Goal: Download file/media

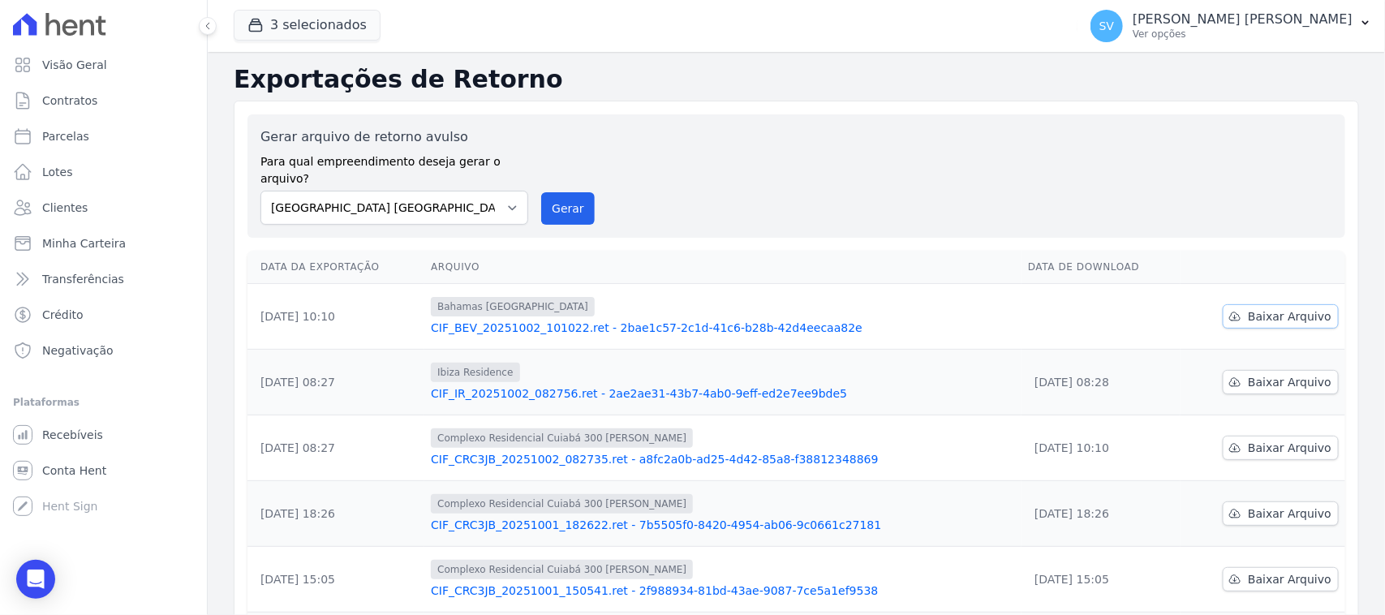
drag, startPoint x: 1239, startPoint y: 294, endPoint x: 1312, endPoint y: 329, distance: 80.6
click at [1239, 304] on link "Baixar Arquivo" at bounding box center [1281, 316] width 116 height 24
click at [1256, 308] on span "Baixar Arquivo" at bounding box center [1290, 316] width 84 height 16
click at [874, 189] on div "Gerar arquivo de retorno avulso Para qual empreendimento deseja gerar o arquivo…" at bounding box center [796, 175] width 1072 height 97
